Goal: Task Accomplishment & Management: Manage account settings

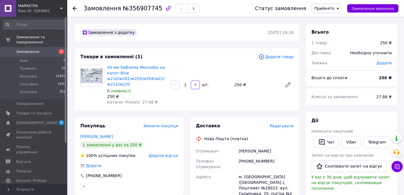
click at [289, 124] on span "Редагувати" at bounding box center [282, 125] width 24 height 4
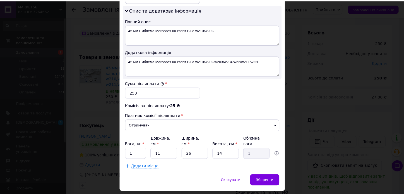
scroll to position [295, 0]
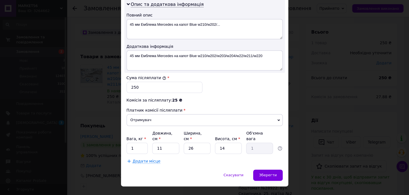
click at [342, 134] on div "× Редагування доставки Спосіб доставки Нова Пошта (платна) Платник Отримувач Ві…" at bounding box center [204, 97] width 409 height 195
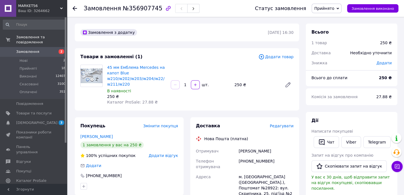
scroll to position [193, 0]
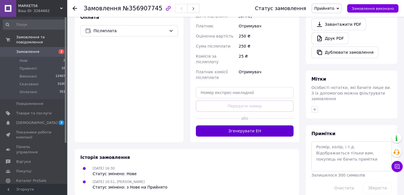
click at [246, 125] on button "Згенерувати ЕН" at bounding box center [245, 130] width 98 height 11
